Goal: Transaction & Acquisition: Subscribe to service/newsletter

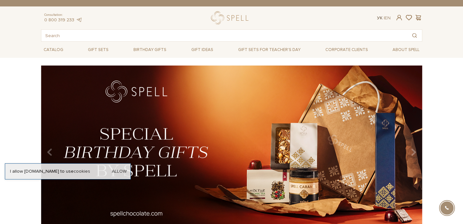
click at [378, 17] on link "Ук" at bounding box center [379, 17] width 5 height 5
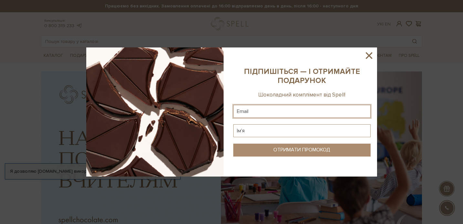
click at [328, 110] on input "text" at bounding box center [301, 111] width 137 height 13
type input "[EMAIL_ADDRESS][DOMAIN_NAME]"
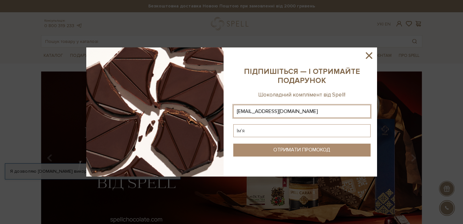
click at [308, 131] on input "text" at bounding box center [301, 130] width 137 height 13
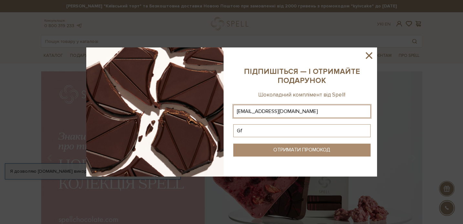
type input "G"
type input "[PERSON_NAME]"
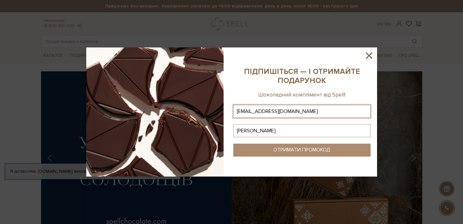
click at [335, 150] on button "ОТРИМАТИ ПРОМОКОД" at bounding box center [301, 150] width 137 height 13
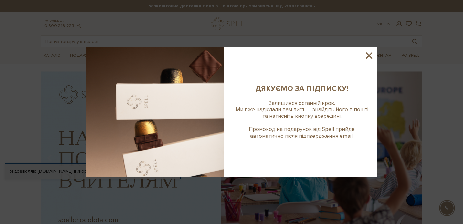
click at [370, 52] on icon at bounding box center [369, 55] width 11 height 11
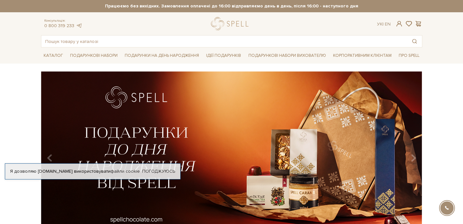
click at [447, 204] on div at bounding box center [447, 208] width 15 height 15
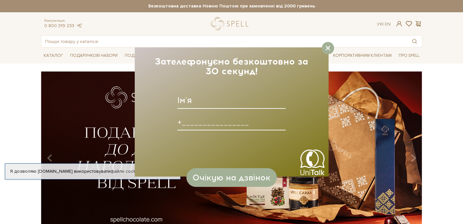
click at [209, 103] on input at bounding box center [231, 100] width 108 height 17
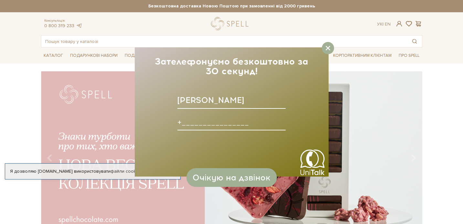
drag, startPoint x: 235, startPoint y: 102, endPoint x: 210, endPoint y: 99, distance: 25.0
click at [210, 99] on input "[PERSON_NAME]" at bounding box center [231, 100] width 108 height 17
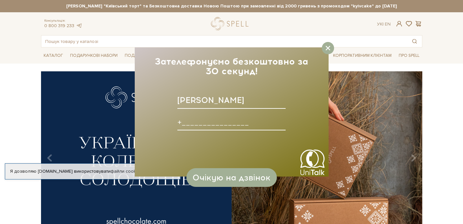
type input "[PERSON_NAME]"
click at [188, 120] on input at bounding box center [231, 122] width 108 height 17
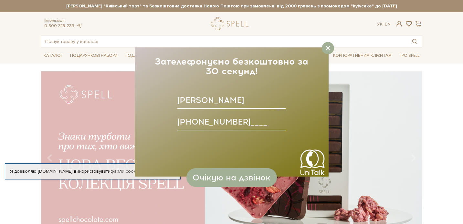
type input "[PHONE_NUMBER]____"
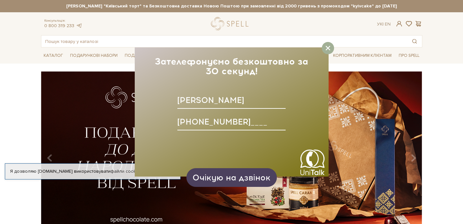
click at [235, 181] on span "Очікую на дзвінок" at bounding box center [232, 178] width 78 height 10
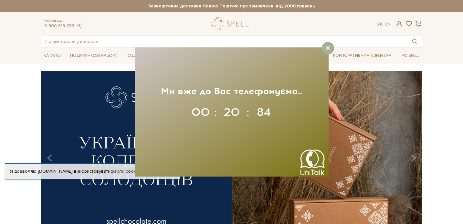
click at [243, 104] on div "Зателефонуємо безкоштовно за 30 секунд! Зателефонуємо безкоштовно за 30 секунд!…" at bounding box center [232, 112] width 194 height 129
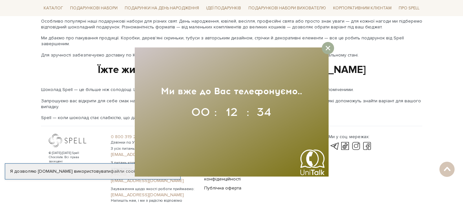
scroll to position [1099, 0]
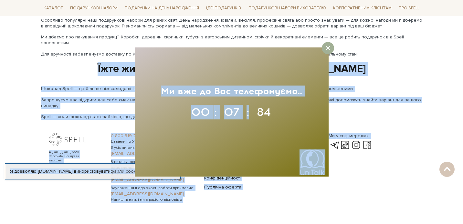
drag, startPoint x: 311, startPoint y: 49, endPoint x: 367, endPoint y: 46, distance: 56.0
click at [374, 114] on p "Spell — коли шоколад стає слабкістю, що дає силу жити яскравіше." at bounding box center [231, 117] width 381 height 6
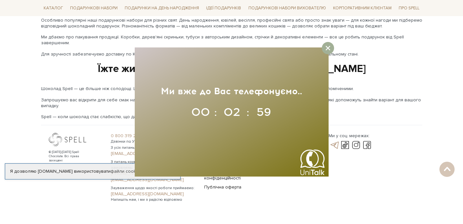
click at [338, 142] on link at bounding box center [334, 146] width 11 height 8
